Goal: Information Seeking & Learning: Compare options

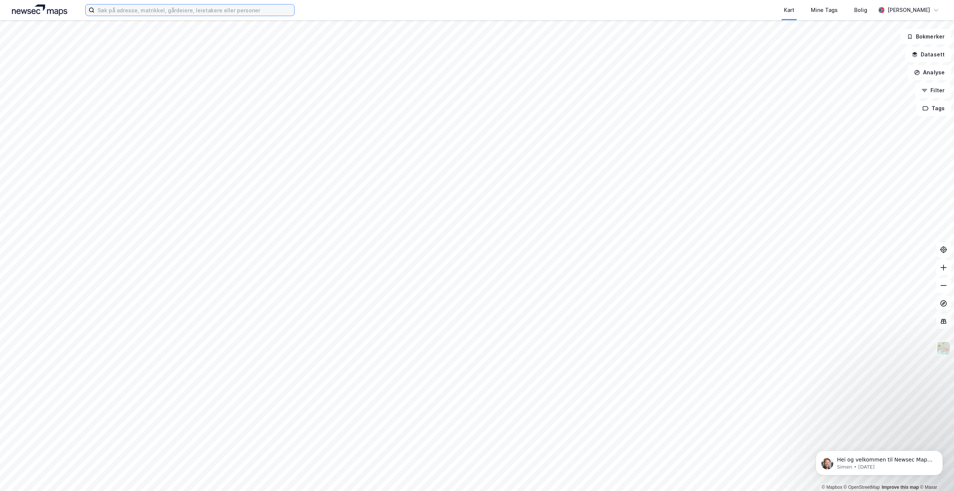
click at [190, 10] on input at bounding box center [195, 9] width 200 height 11
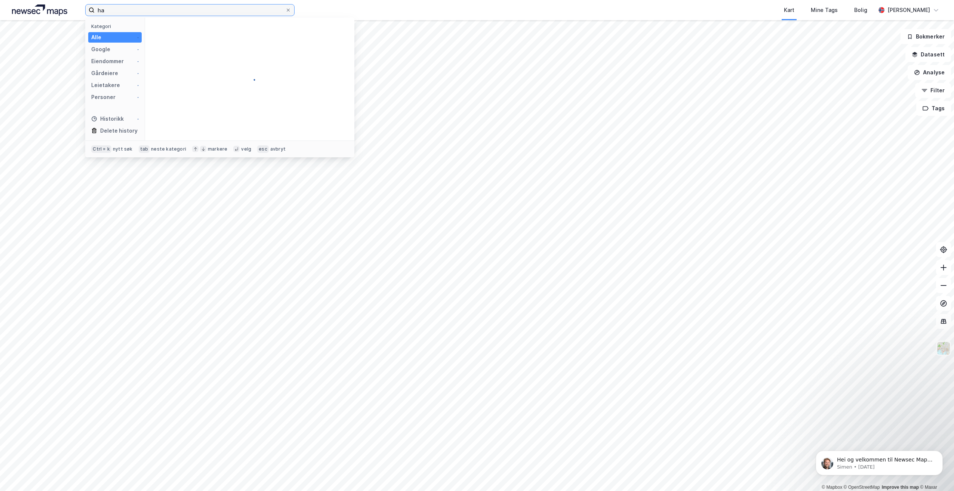
type input "h"
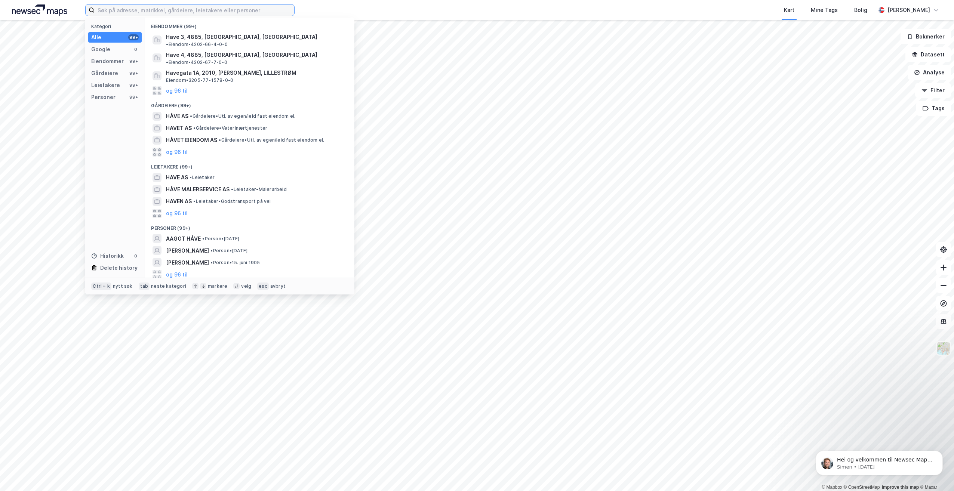
type input "a"
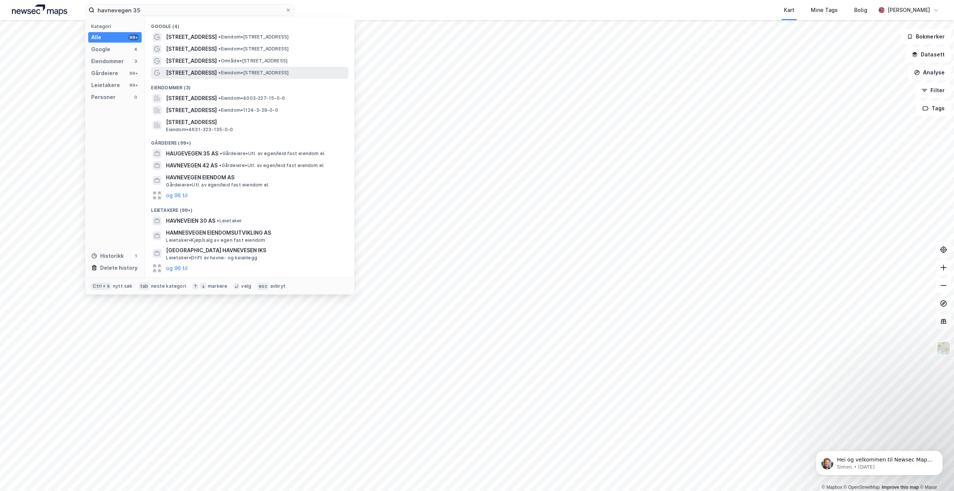
click at [275, 72] on span "• Eiendom • [STREET_ADDRESS]" at bounding box center [253, 73] width 70 height 6
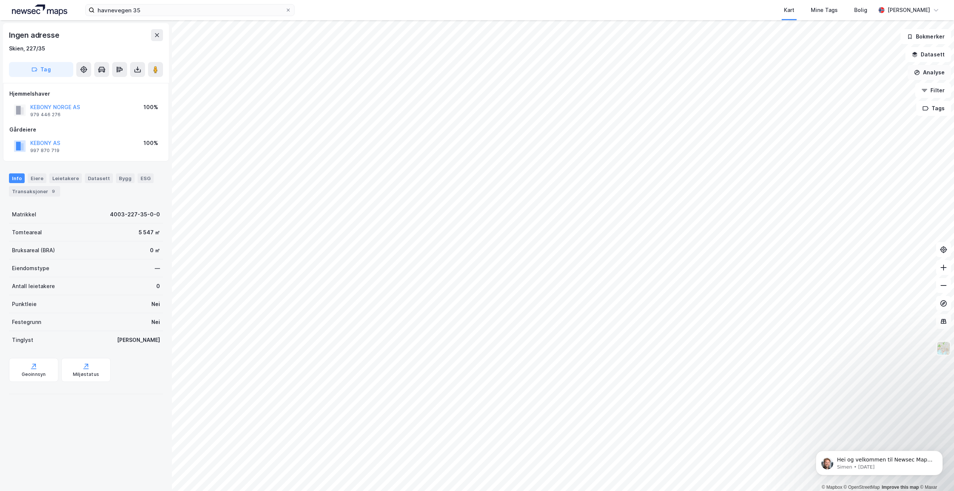
click at [932, 75] on button "Analyse" at bounding box center [928, 72] width 43 height 15
click at [859, 84] on div "Tegn område" at bounding box center [859, 88] width 86 height 12
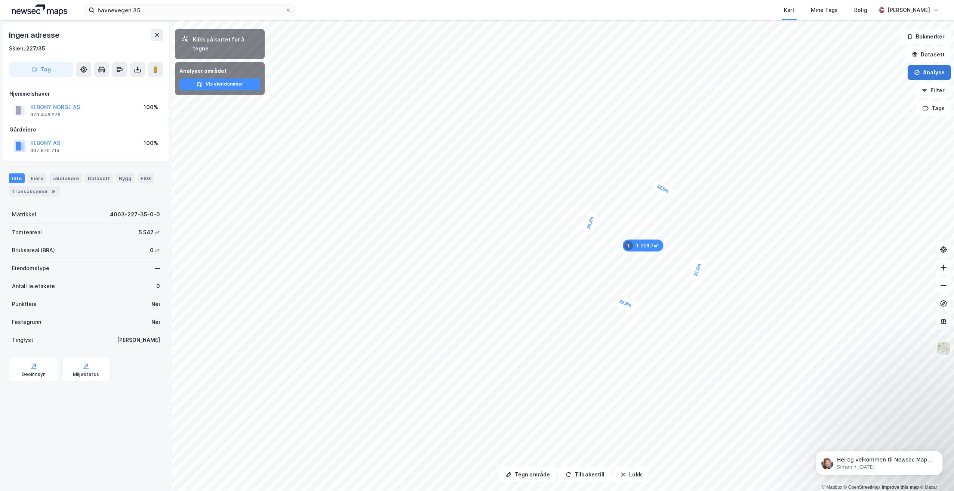
click at [930, 77] on button "Analyse" at bounding box center [928, 72] width 43 height 15
click at [853, 89] on div "Tegn område" at bounding box center [863, 88] width 65 height 6
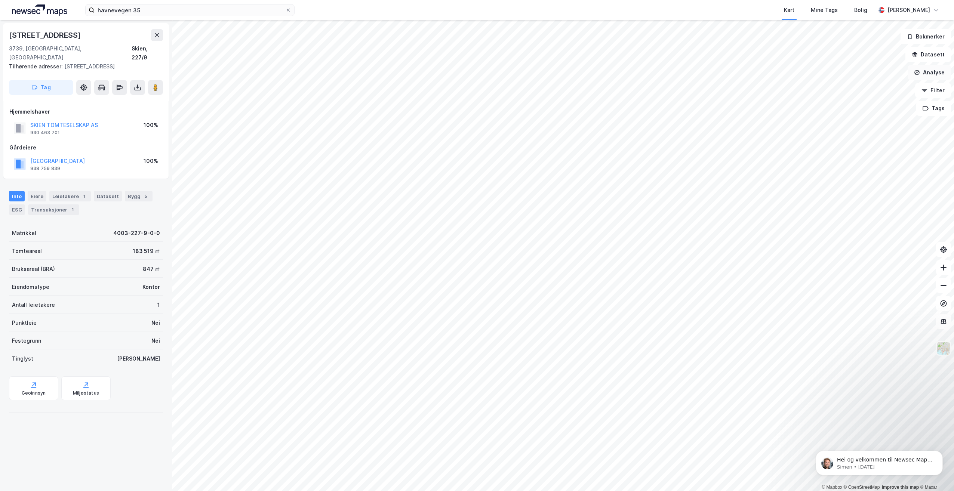
click at [919, 76] on button "Analyse" at bounding box center [928, 72] width 43 height 15
click at [866, 91] on div "Tegn område" at bounding box center [863, 88] width 65 height 6
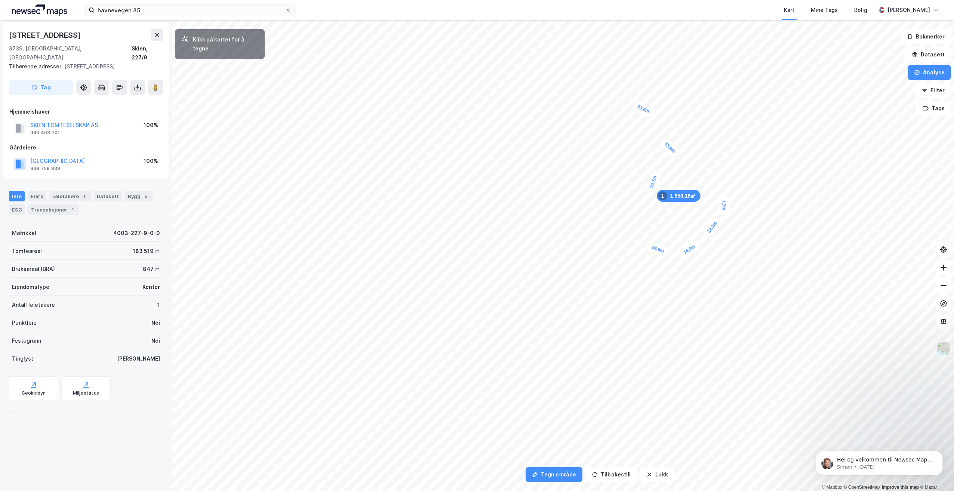
click at [723, 198] on div "7,7m" at bounding box center [724, 205] width 12 height 20
click at [672, 238] on div "9,6m" at bounding box center [680, 238] width 20 height 12
click at [673, 186] on div "7,7m" at bounding box center [680, 188] width 22 height 16
click at [822, 148] on div "9,3m" at bounding box center [814, 152] width 22 height 19
click at [711, 242] on div "8m" at bounding box center [718, 239] width 18 height 16
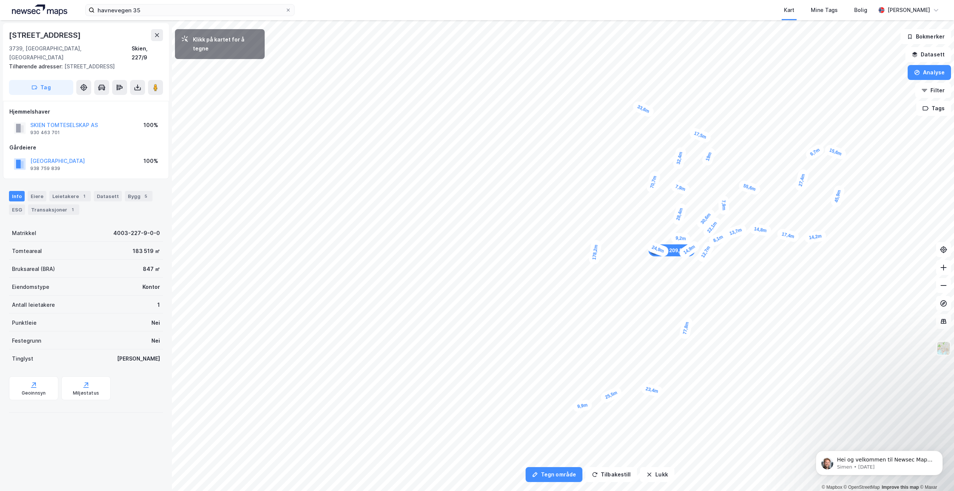
click at [573, 407] on div "9,9m" at bounding box center [582, 405] width 21 height 13
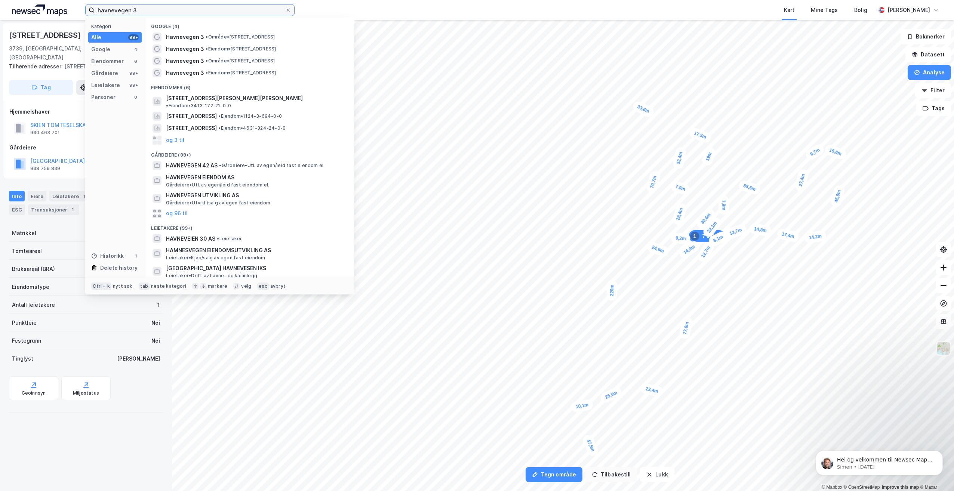
type input "havnevegen 3"
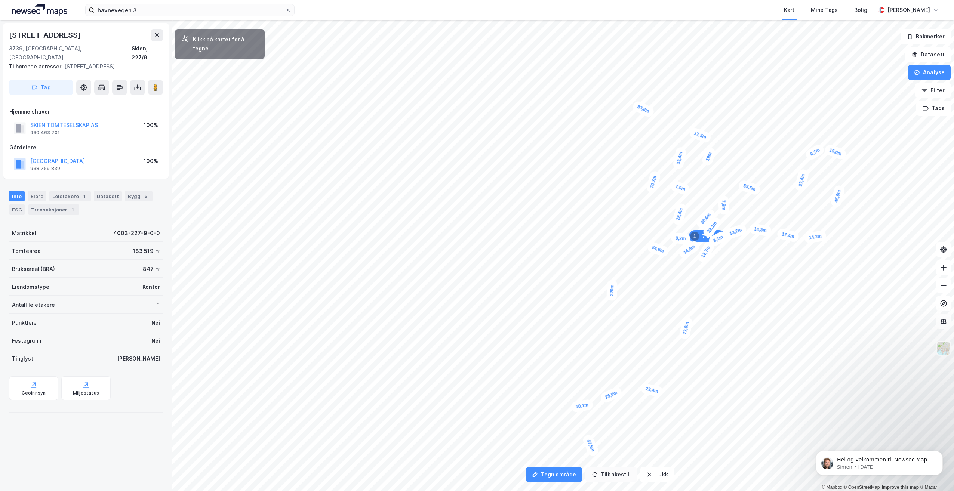
click at [608, 475] on button "Tilbakestill" at bounding box center [611, 474] width 52 height 15
click at [609, 473] on button "Tilbakestill" at bounding box center [611, 474] width 52 height 15
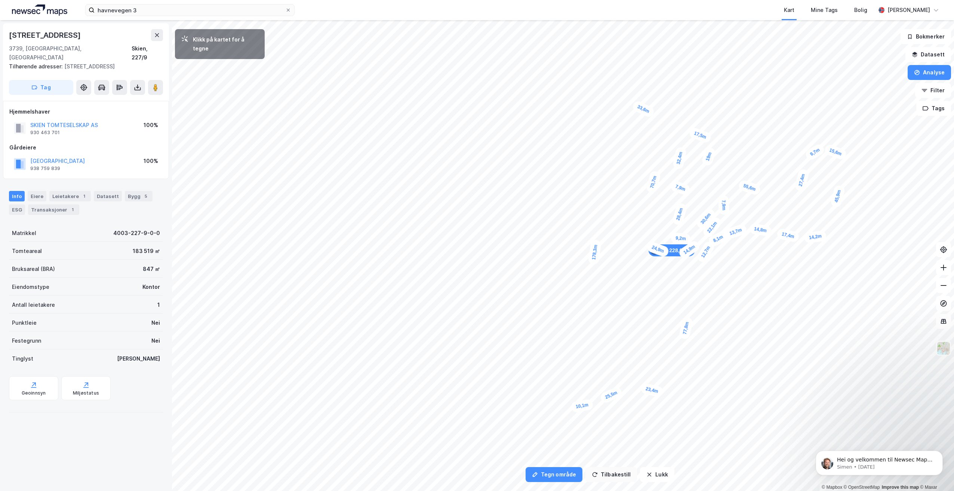
click at [609, 473] on button "Tilbakestill" at bounding box center [611, 474] width 52 height 15
click at [936, 66] on button "Analyse" at bounding box center [928, 72] width 43 height 15
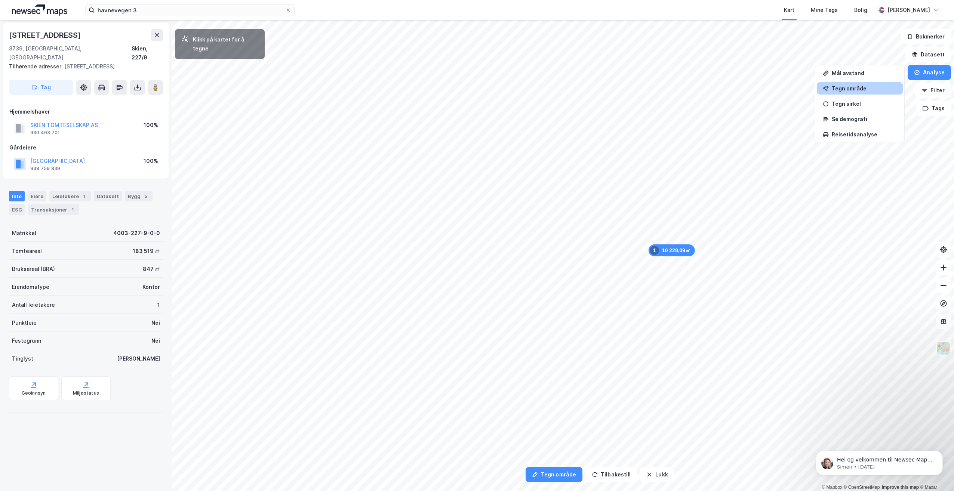
click at [860, 88] on div "Tegn område" at bounding box center [863, 88] width 65 height 6
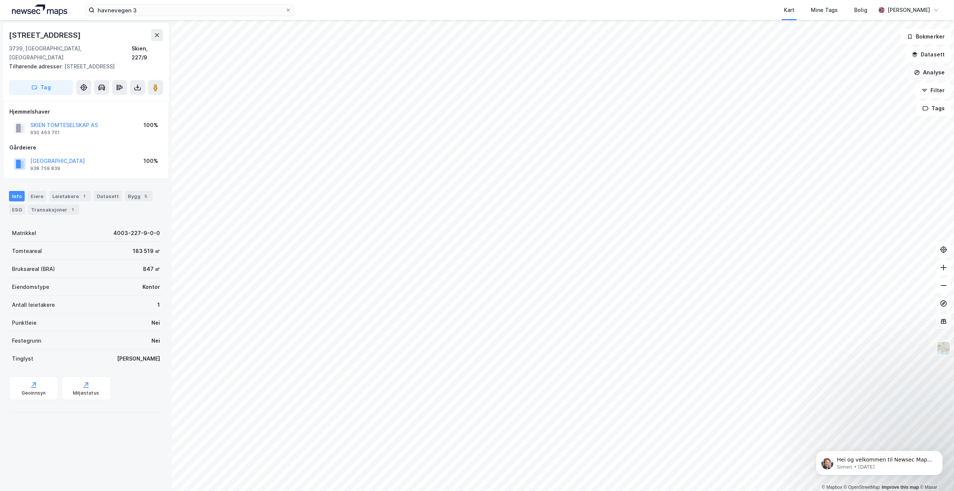
click at [935, 76] on button "Analyse" at bounding box center [928, 72] width 43 height 15
click at [850, 83] on div "Tegn område" at bounding box center [859, 88] width 86 height 12
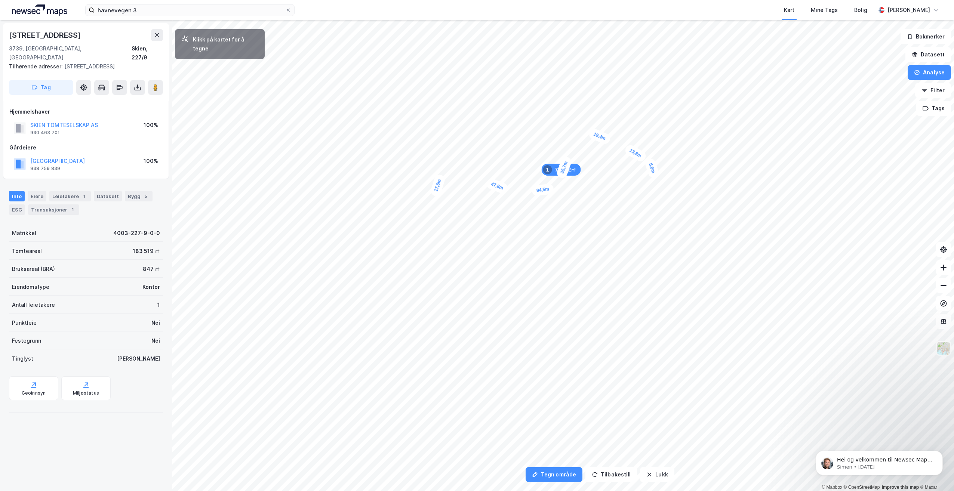
click at [654, 175] on div "5,8m" at bounding box center [651, 168] width 16 height 22
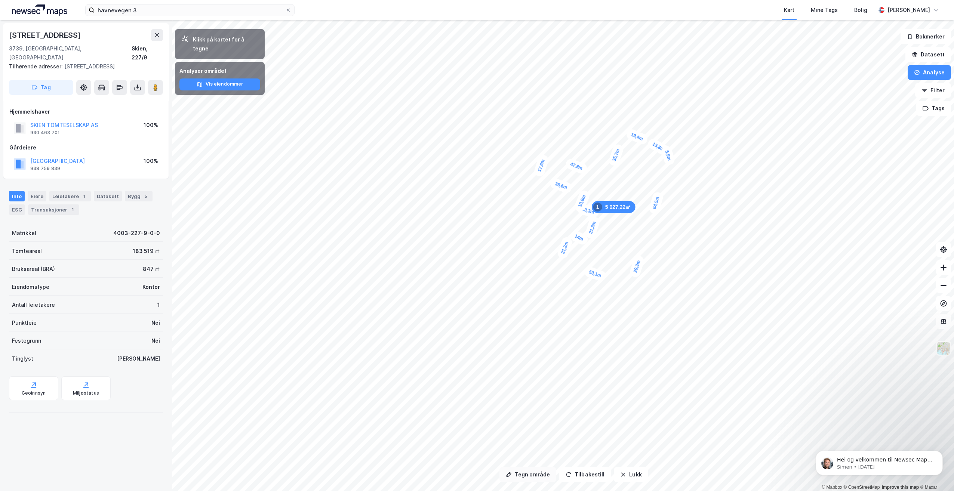
click at [542, 472] on button "Tegn område" at bounding box center [527, 474] width 57 height 15
click at [525, 471] on button "Tegn område" at bounding box center [527, 474] width 57 height 15
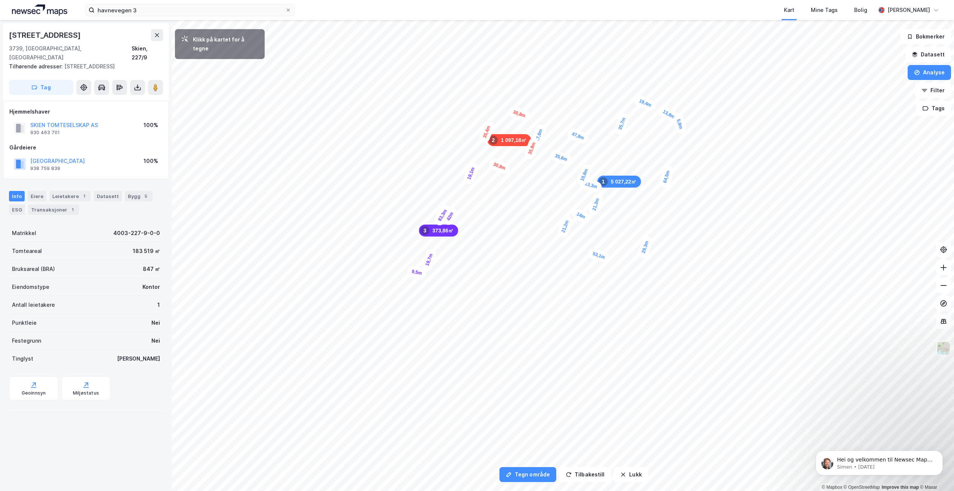
click at [409, 271] on div "9,5m" at bounding box center [416, 272] width 21 height 14
click at [485, 162] on div "6,1m" at bounding box center [480, 160] width 21 height 15
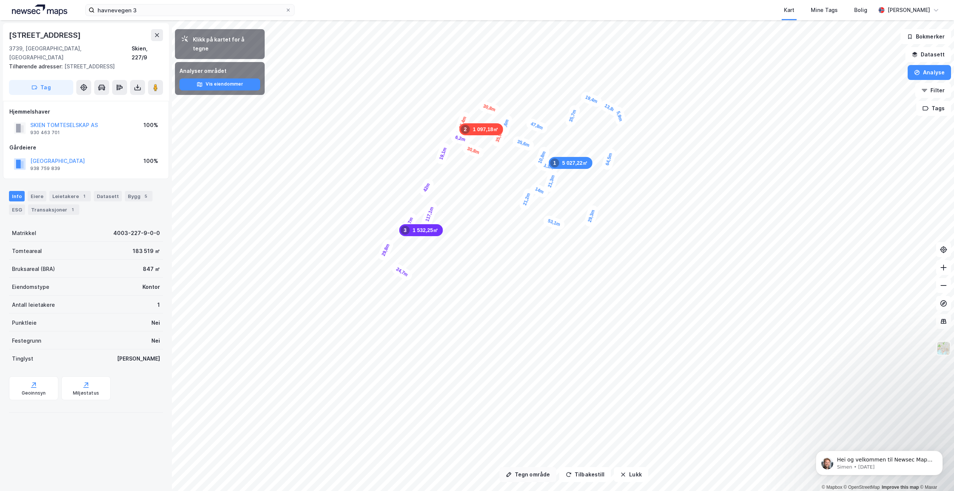
click at [527, 478] on button "Tegn område" at bounding box center [527, 474] width 57 height 15
click at [530, 476] on button "Tegn område" at bounding box center [527, 474] width 57 height 15
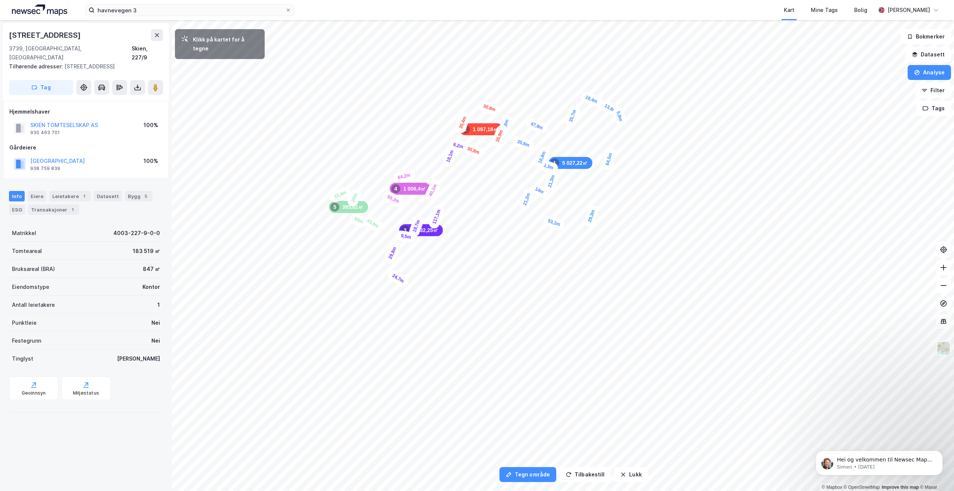
click at [349, 209] on div "385,61㎡ 5" at bounding box center [348, 207] width 39 height 12
click at [401, 232] on div "5,7m" at bounding box center [398, 235] width 20 height 22
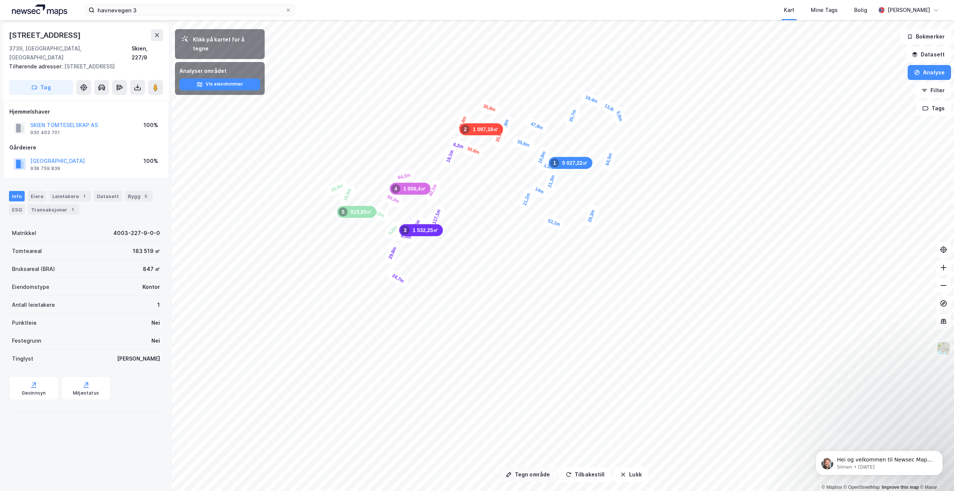
click at [530, 477] on button "Tegn område" at bounding box center [527, 474] width 57 height 15
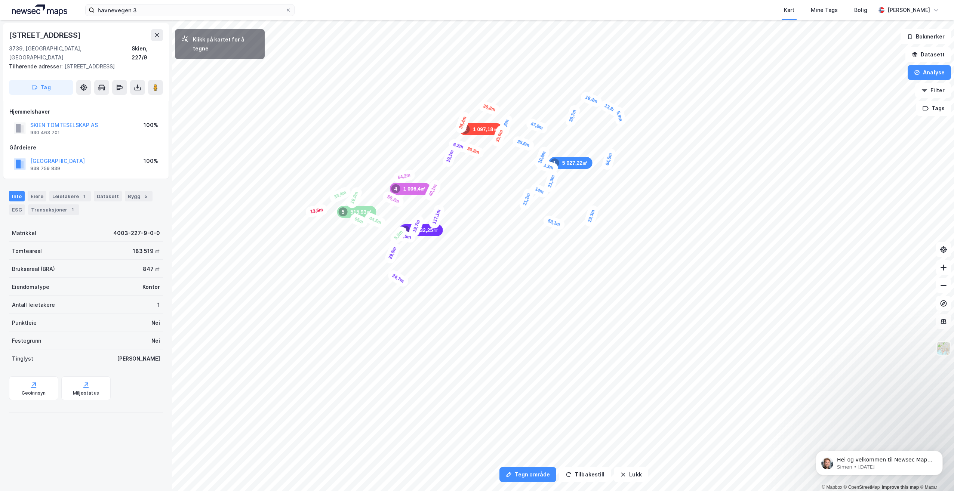
click at [308, 213] on div "13,5m" at bounding box center [316, 211] width 23 height 14
click at [301, 217] on div "6,4m" at bounding box center [305, 214] width 22 height 19
click at [296, 238] on div "16,5m" at bounding box center [298, 227] width 15 height 23
click at [306, 245] on div "9,3m" at bounding box center [301, 241] width 22 height 20
click at [382, 269] on div "5,3m" at bounding box center [379, 270] width 20 height 12
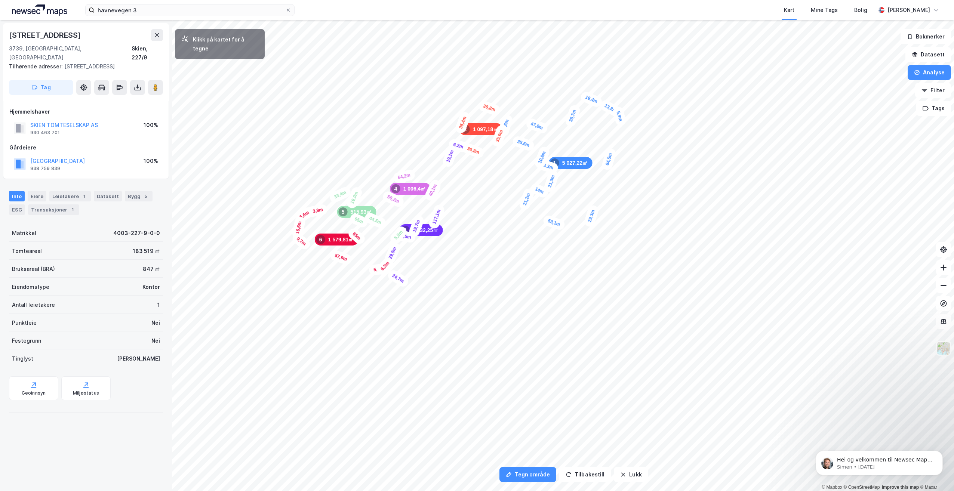
click at [388, 263] on div "6,3m" at bounding box center [385, 265] width 21 height 21
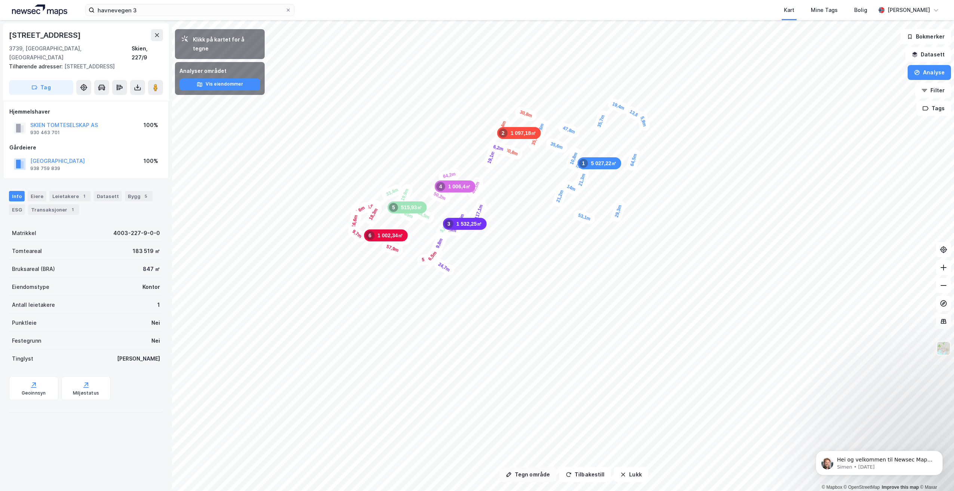
click at [512, 477] on button "Tegn område" at bounding box center [527, 474] width 57 height 15
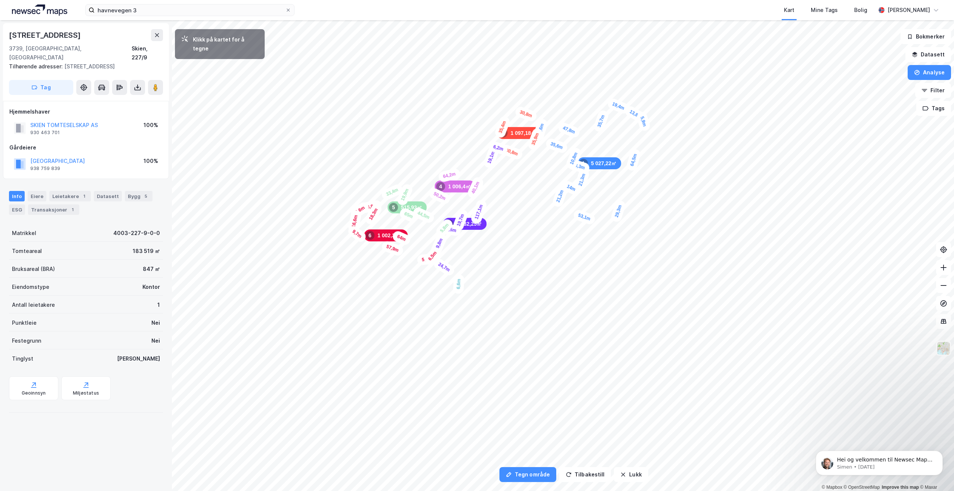
click at [458, 288] on div "6,6m" at bounding box center [459, 284] width 12 height 20
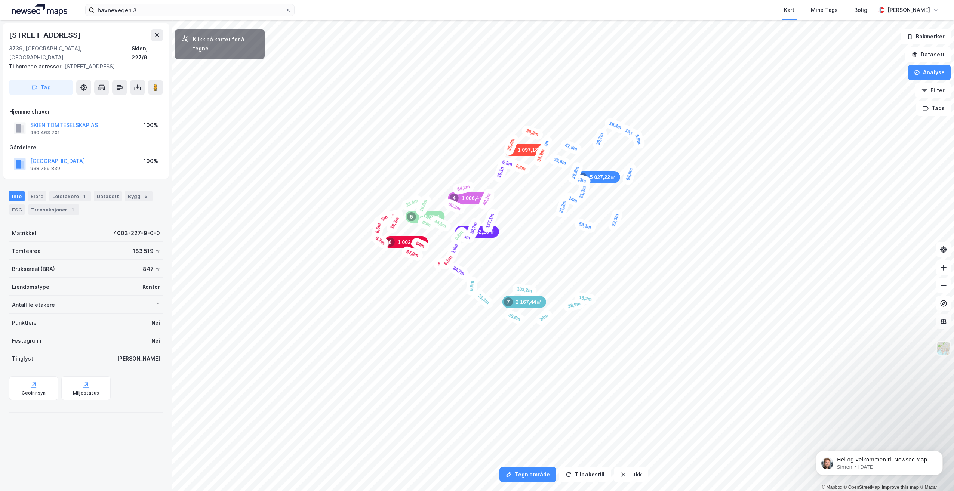
click at [577, 297] on div "16,2m" at bounding box center [585, 299] width 23 height 14
click at [581, 282] on div "15,5m" at bounding box center [579, 290] width 16 height 24
click at [577, 225] on div "53,1m" at bounding box center [585, 225] width 24 height 17
click at [568, 222] on div "8,7m" at bounding box center [572, 223] width 21 height 16
click at [564, 238] on div "15,8m" at bounding box center [566, 230] width 16 height 24
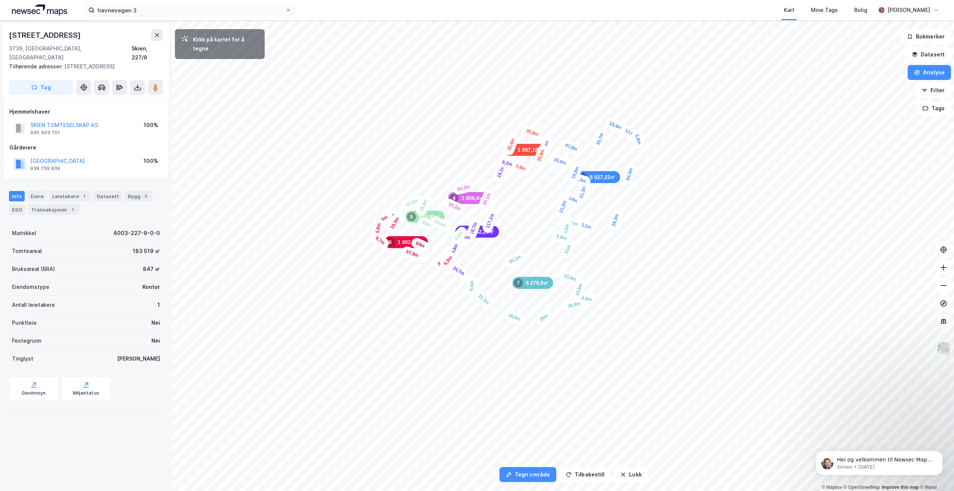
click at [558, 237] on div "5,6m" at bounding box center [561, 237] width 21 height 15
click at [555, 248] on div "11,4m" at bounding box center [556, 243] width 16 height 24
click at [544, 245] on div "10,8m" at bounding box center [550, 246] width 24 height 15
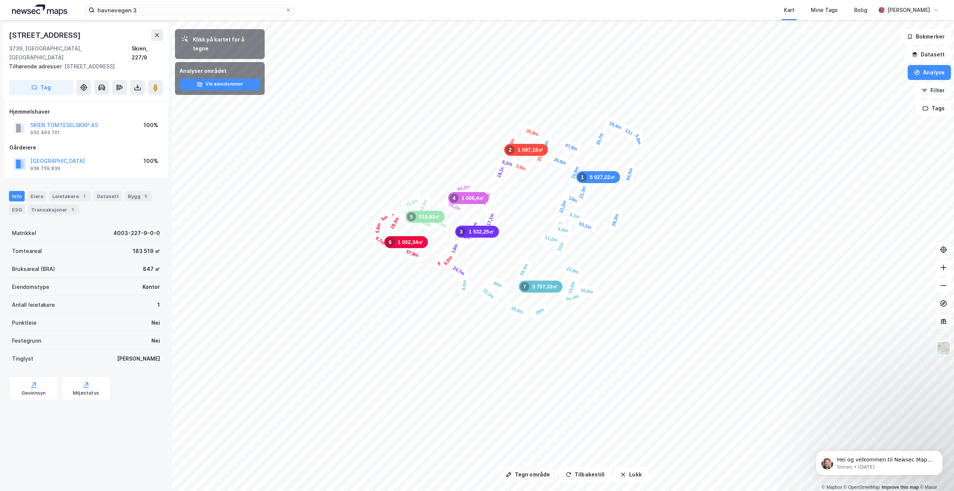
click at [533, 478] on button "Tegn område" at bounding box center [527, 474] width 57 height 15
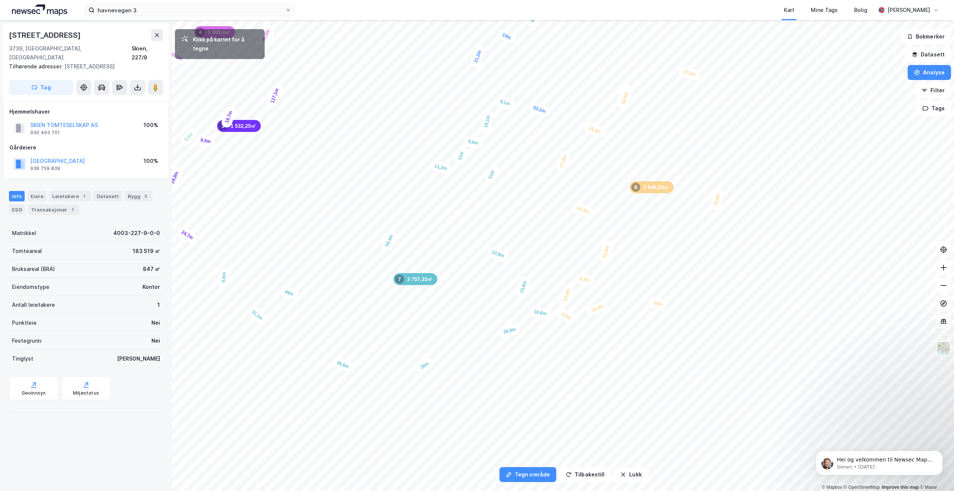
click at [572, 320] on div "4,6m" at bounding box center [566, 316] width 22 height 19
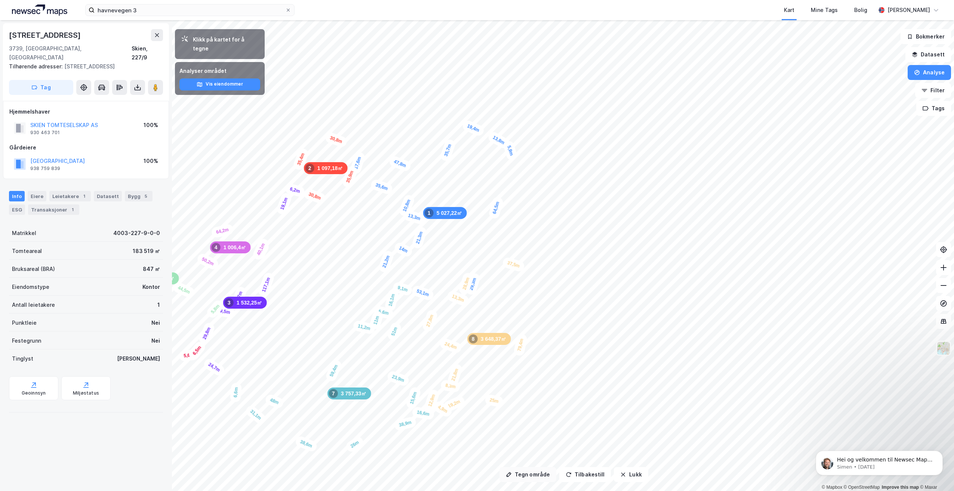
click at [540, 474] on button "Tegn område" at bounding box center [527, 474] width 57 height 15
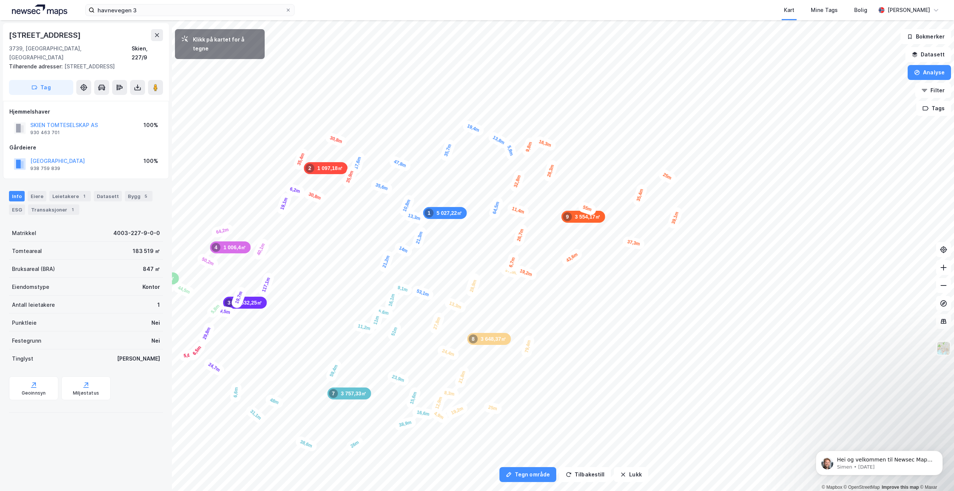
click at [510, 268] on div "6,7m" at bounding box center [512, 261] width 16 height 21
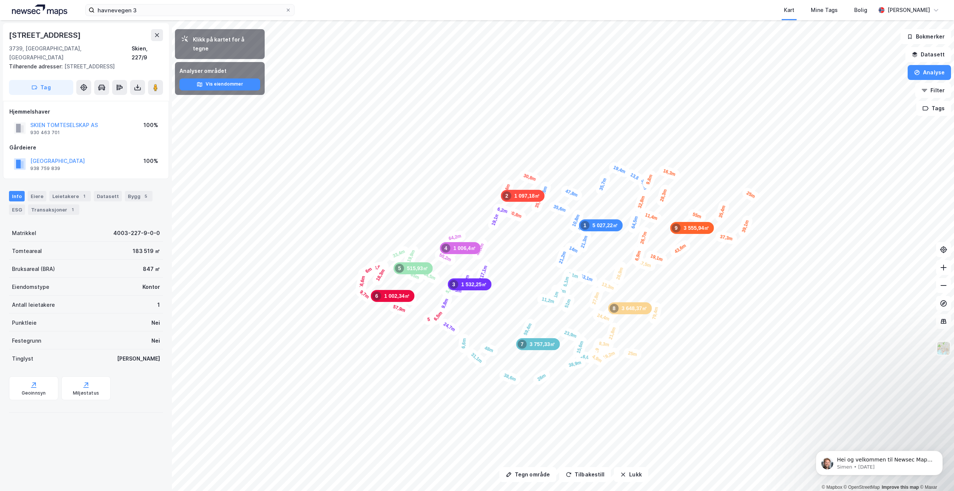
click at [445, 304] on div "29,8m" at bounding box center [444, 305] width 18 height 24
click at [574, 193] on div "47,8m" at bounding box center [571, 193] width 24 height 18
click at [943, 321] on icon at bounding box center [943, 321] width 1 height 4
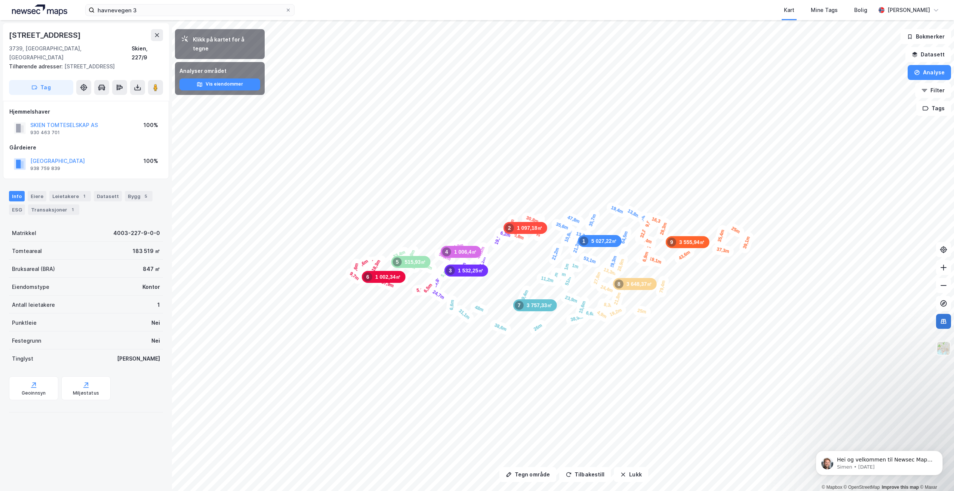
click at [943, 321] on icon at bounding box center [943, 321] width 1 height 4
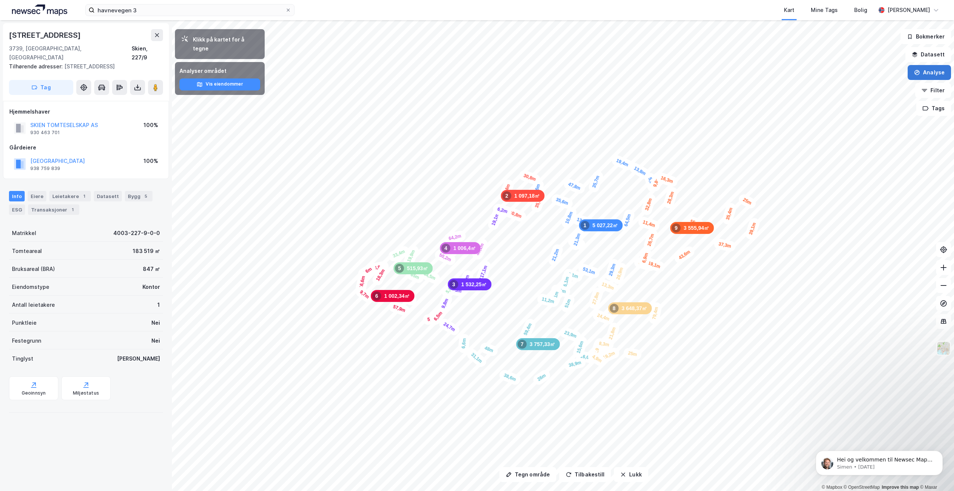
click at [932, 74] on button "Analyse" at bounding box center [928, 72] width 43 height 15
click at [926, 78] on button "Analyse" at bounding box center [928, 72] width 43 height 15
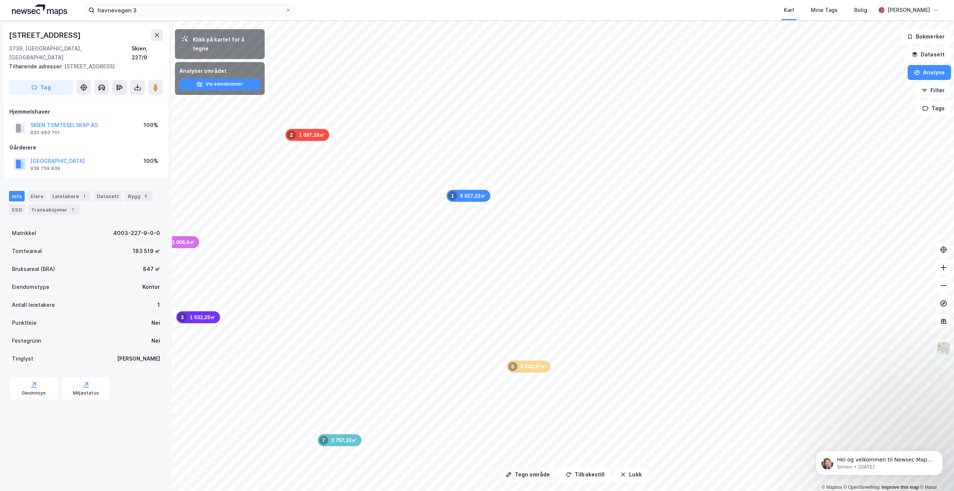
click at [534, 474] on button "Tegn område" at bounding box center [527, 474] width 57 height 15
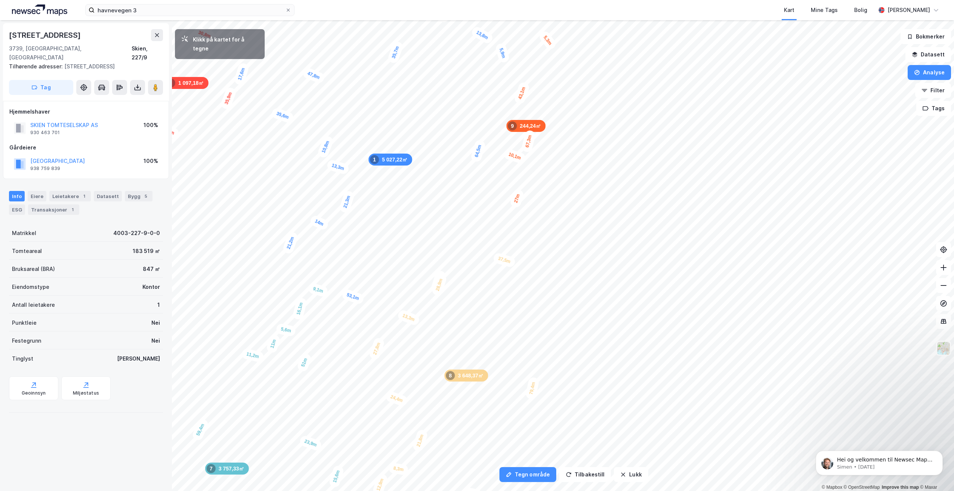
click at [552, 46] on div "5,3m" at bounding box center [547, 41] width 20 height 22
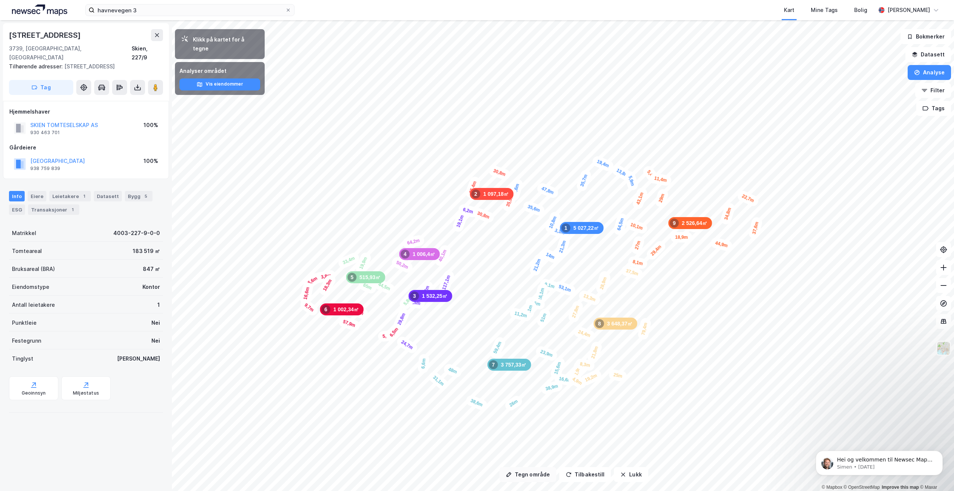
click at [516, 475] on button "Tegn område" at bounding box center [527, 474] width 57 height 15
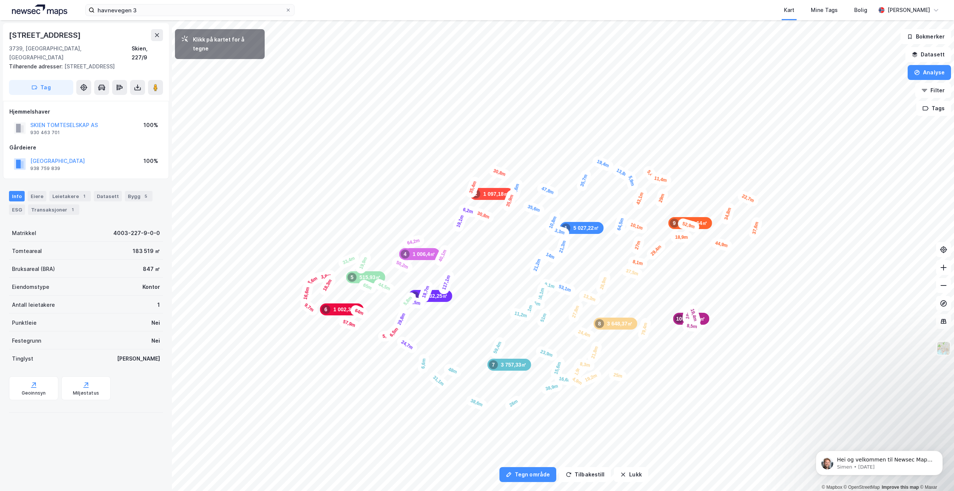
click at [700, 327] on div "8,5m" at bounding box center [692, 326] width 20 height 12
click at [707, 303] on div "13,7m" at bounding box center [699, 303] width 22 height 11
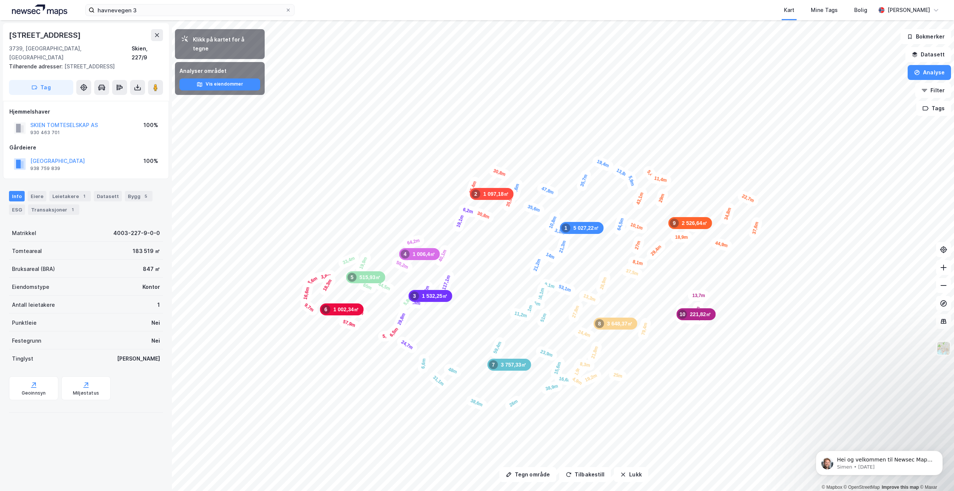
click at [704, 20] on div "17,6m 47,8m 35,7m 19,4m 13,8m 5,9m 64,5m 29,3m 53,1m 21,2m 14m 21,3m 13,3m 10,8…" at bounding box center [477, 20] width 954 height 0
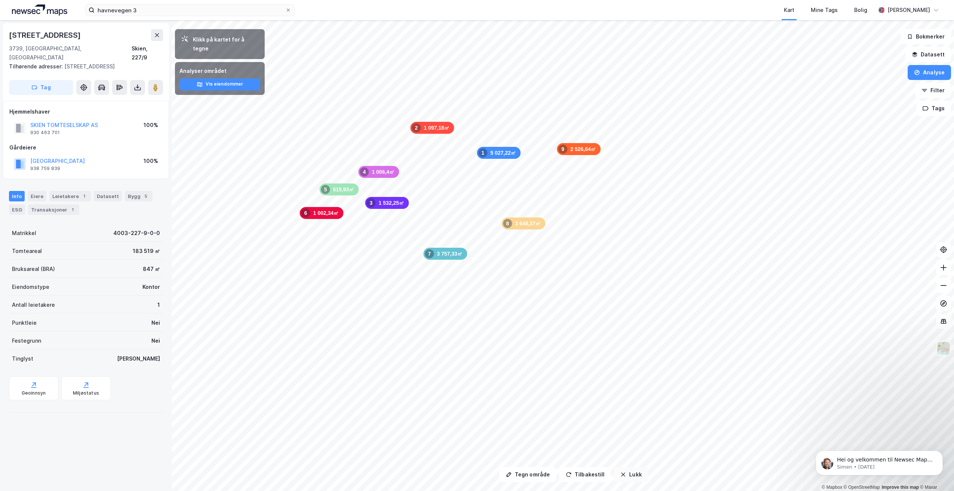
click at [632, 475] on button "Lukk" at bounding box center [631, 474] width 34 height 15
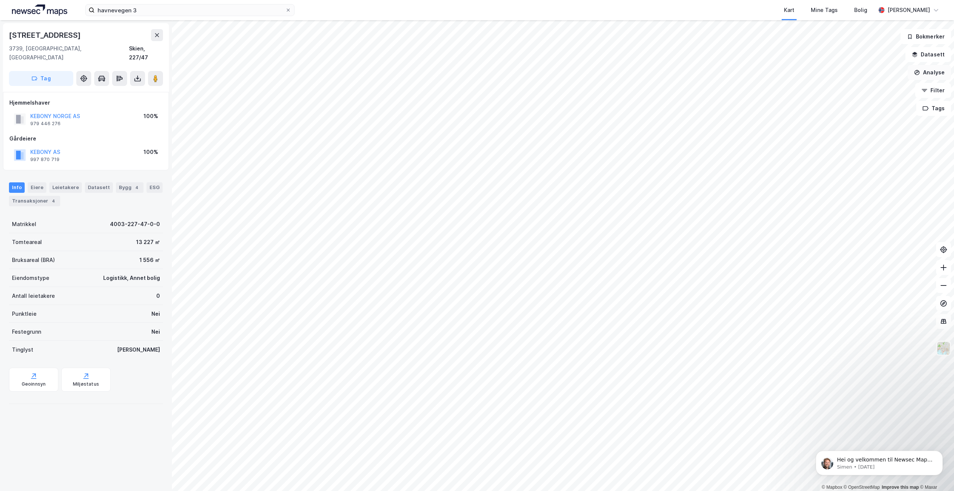
click at [936, 72] on button "Analyse" at bounding box center [928, 72] width 43 height 15
click at [867, 89] on div "Tegn område" at bounding box center [863, 88] width 65 height 6
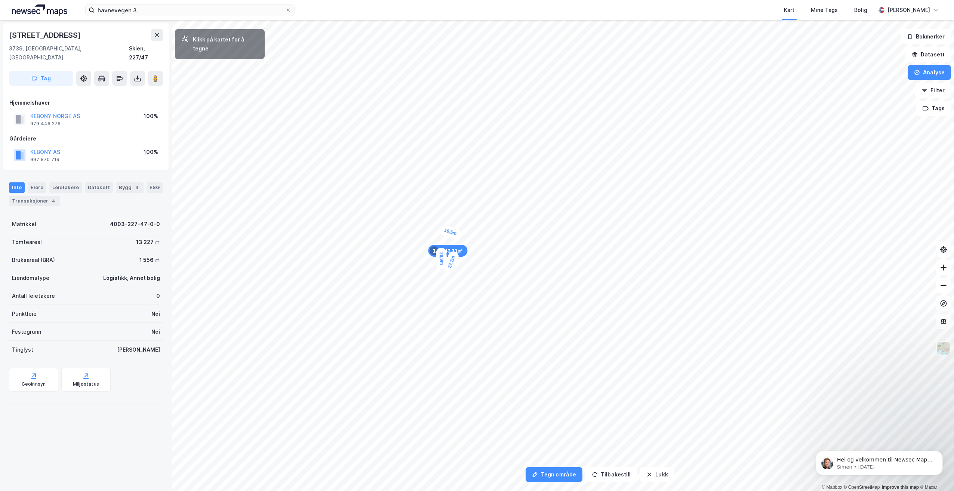
click at [439, 229] on div "10,5m" at bounding box center [450, 232] width 24 height 16
click at [458, 291] on div "7,8m" at bounding box center [450, 290] width 21 height 14
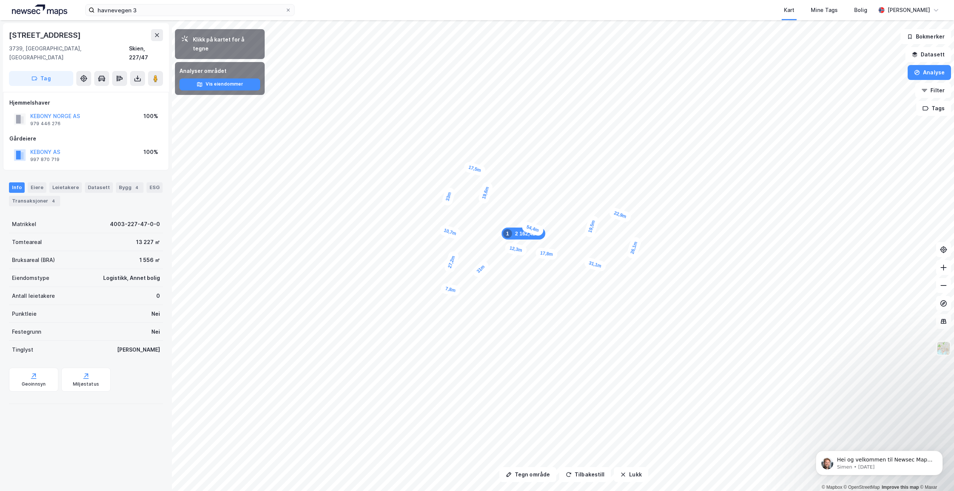
click at [441, 20] on div "2 162,42㎡ 1 27,2m 10,7m 33m 17,5m 19,6m 54,4m 19,5m 22,9m 26,1m 31,1m 17,8m 12,…" at bounding box center [477, 20] width 954 height 0
click at [524, 478] on button "Tegn område" at bounding box center [527, 474] width 57 height 15
click at [586, 479] on button "Tilbakestill" at bounding box center [585, 474] width 52 height 15
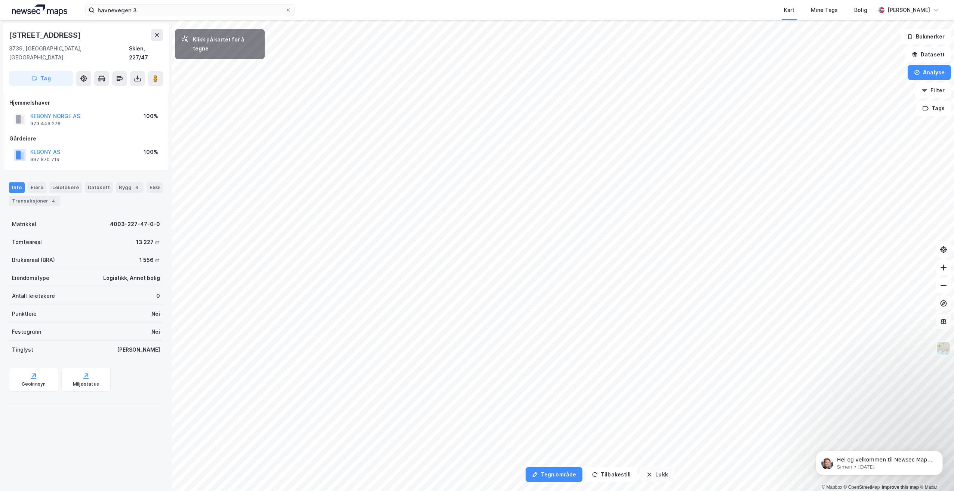
click at [653, 475] on button "Lukk" at bounding box center [657, 474] width 34 height 15
